Goal: Task Accomplishment & Management: Manage account settings

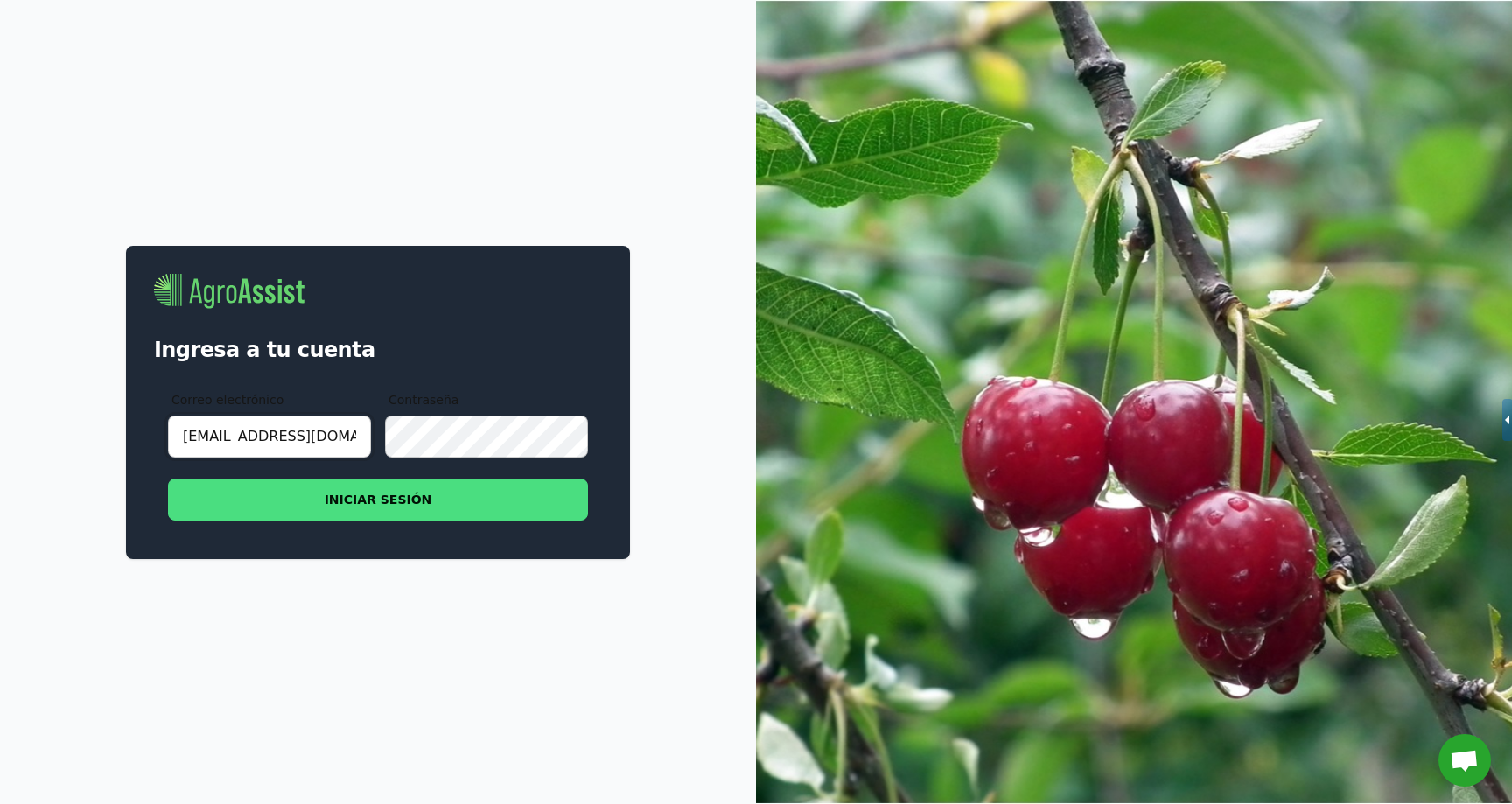
click at [237, 434] on input "[EMAIL_ADDRESS][DOMAIN_NAME]" at bounding box center [269, 436] width 203 height 42
paste input "jlascani@nutrisco"
type input "[EMAIL_ADDRESS][DOMAIN_NAME]"
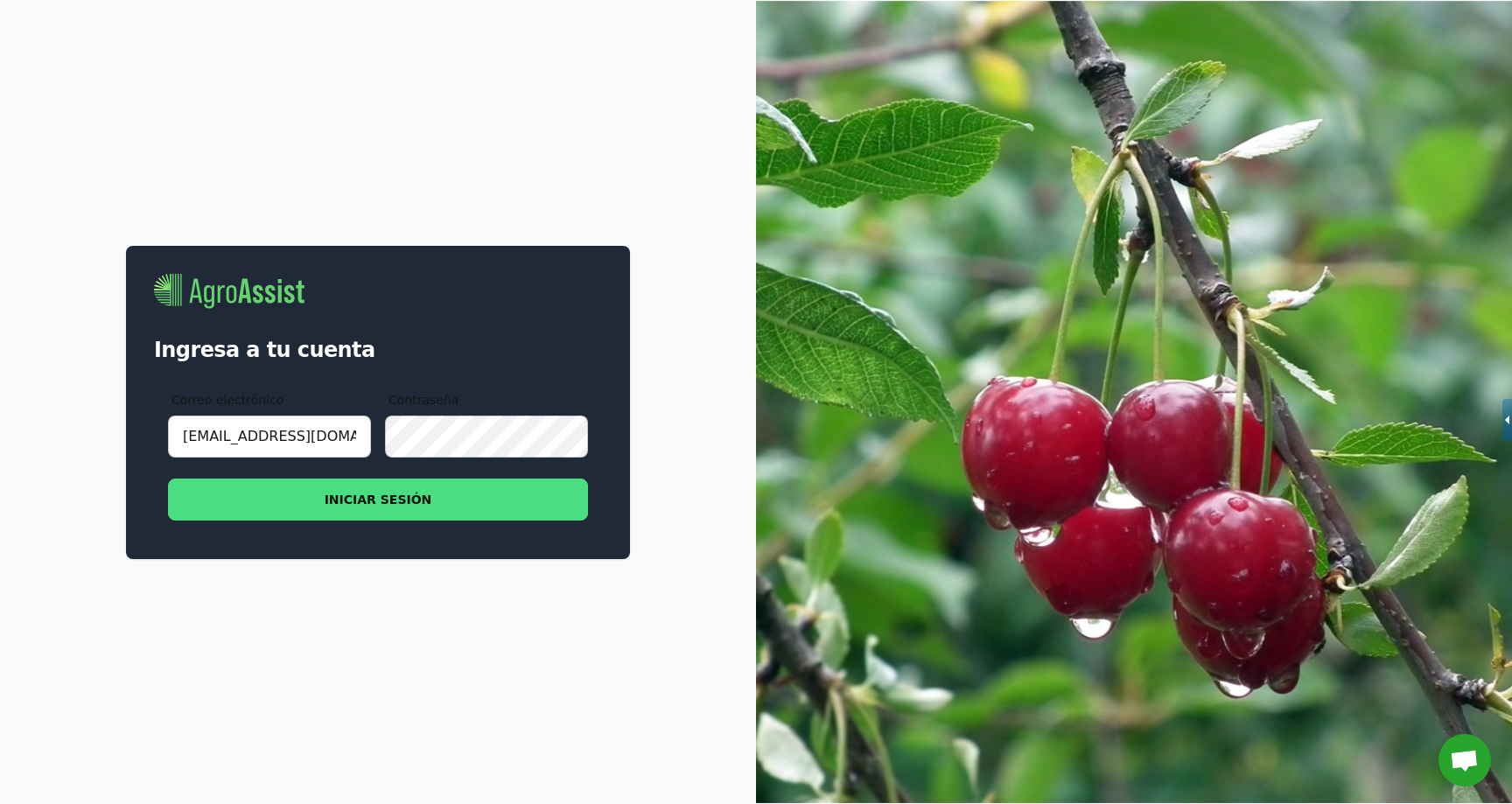
click at [301, 491] on button "INICIAR SESIÓN" at bounding box center [377, 500] width 420 height 42
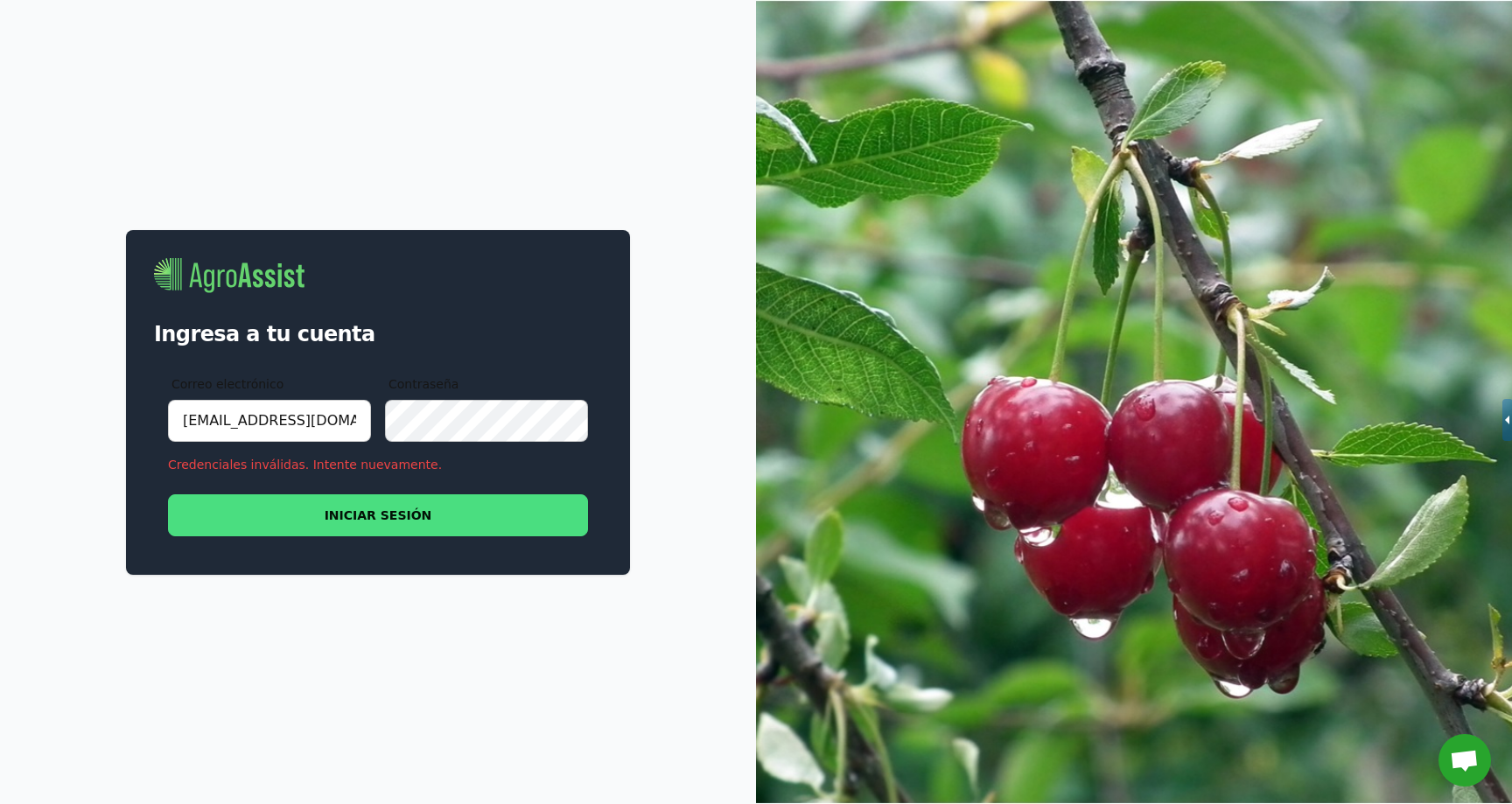
click at [472, 513] on button "INICIAR SESIÓN" at bounding box center [377, 515] width 420 height 42
